Goal: Transaction & Acquisition: Download file/media

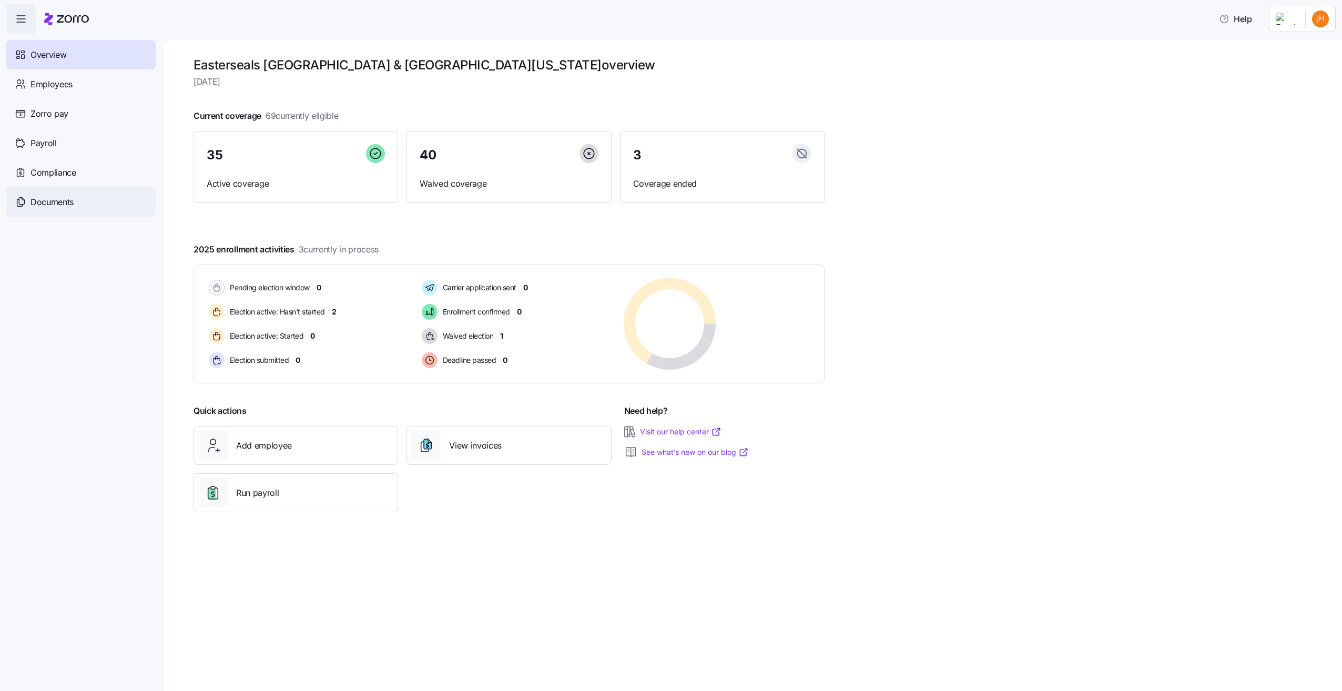
click at [52, 201] on span "Documents" at bounding box center [51, 202] width 43 height 13
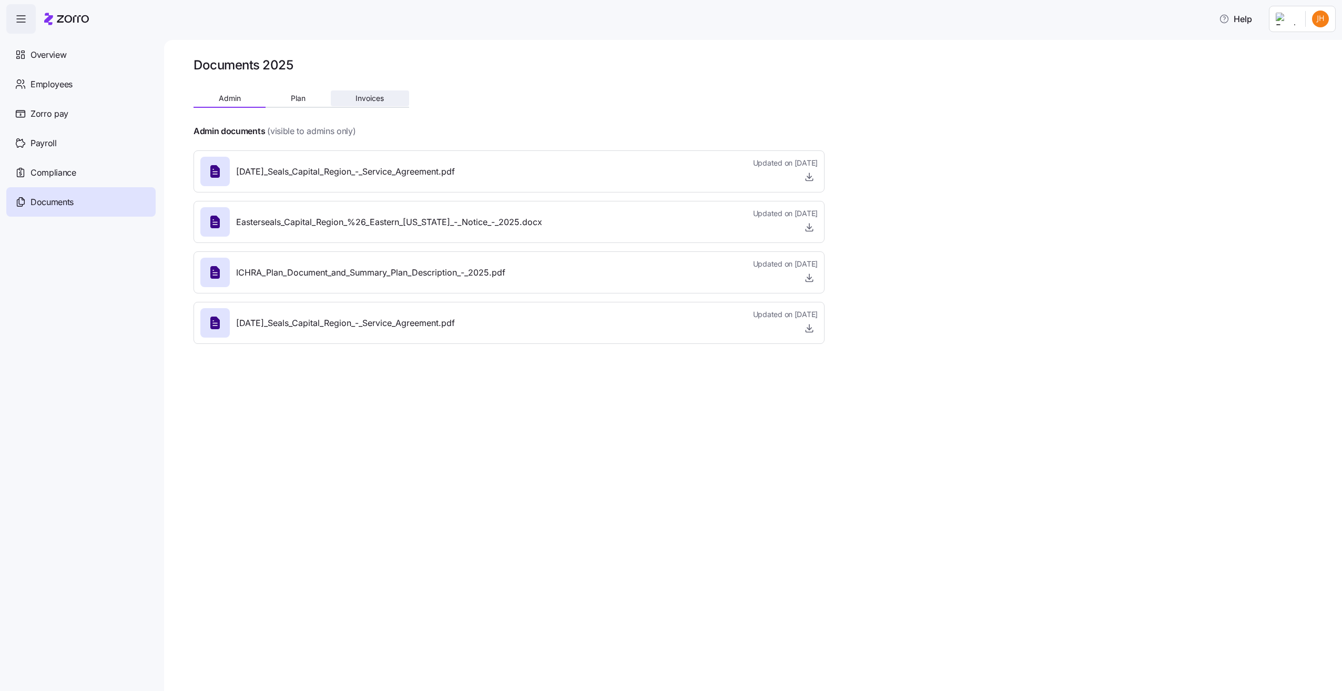
click at [353, 100] on button "Invoices" at bounding box center [370, 98] width 78 height 16
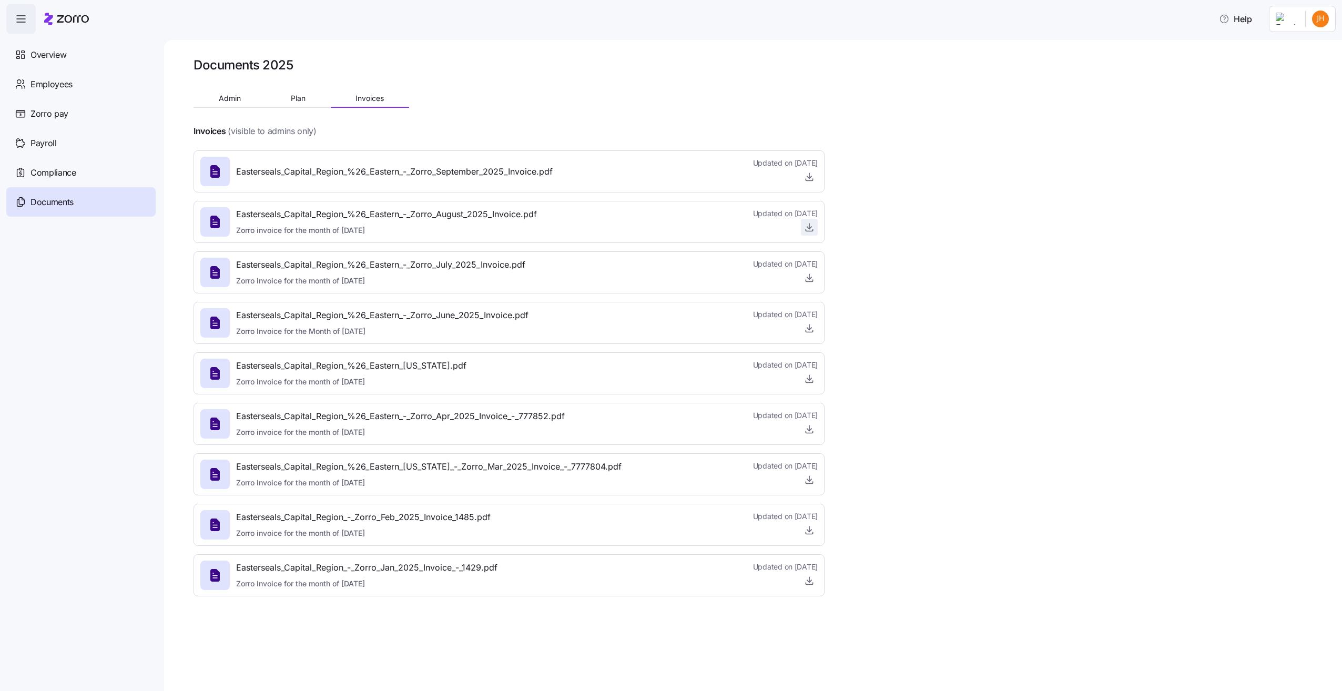
click at [808, 229] on icon "button" at bounding box center [809, 227] width 11 height 11
click at [294, 101] on span "Plan" at bounding box center [298, 98] width 15 height 7
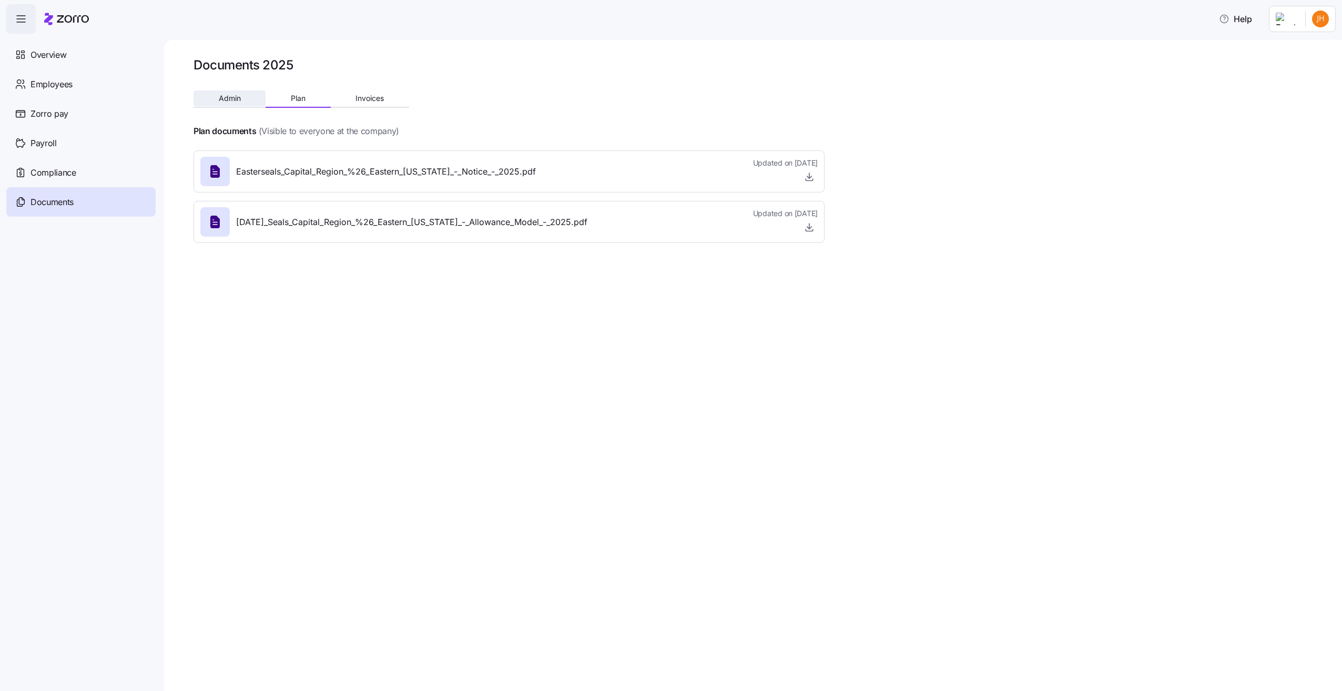
click at [227, 99] on span "Admin" at bounding box center [230, 98] width 22 height 7
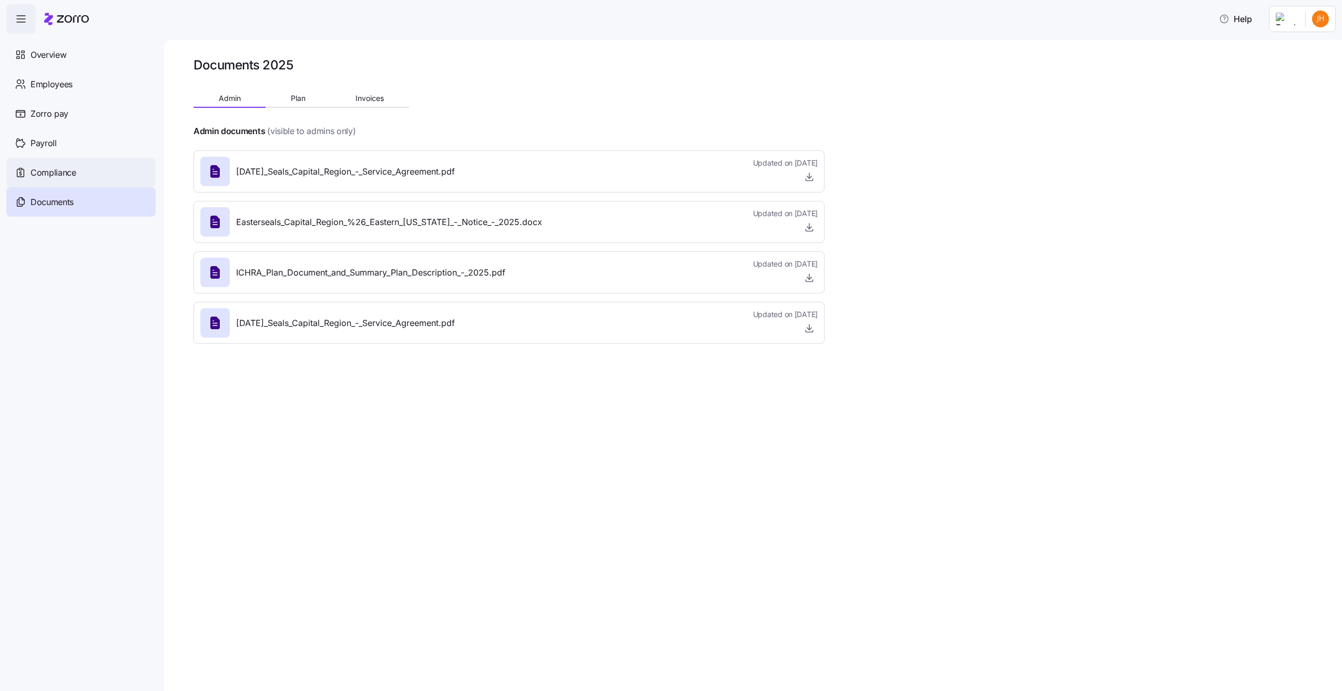
click at [54, 170] on span "Compliance" at bounding box center [53, 172] width 46 height 13
